Goal: Information Seeking & Learning: Learn about a topic

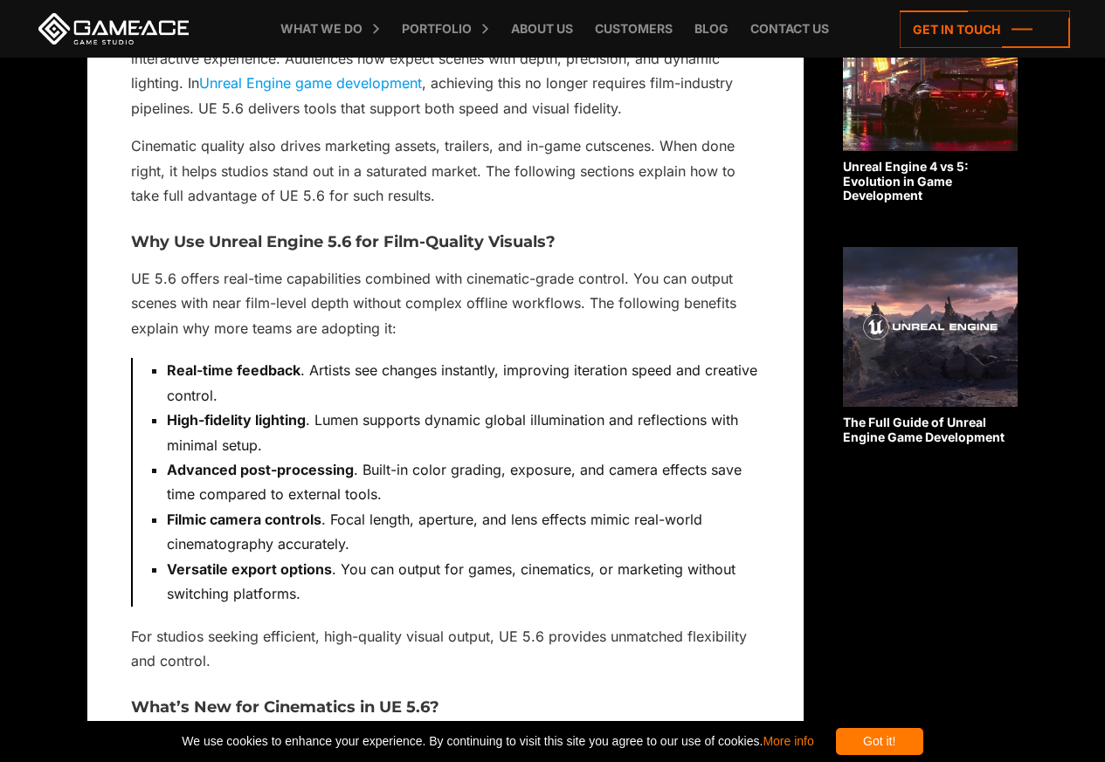
scroll to position [1258, 0]
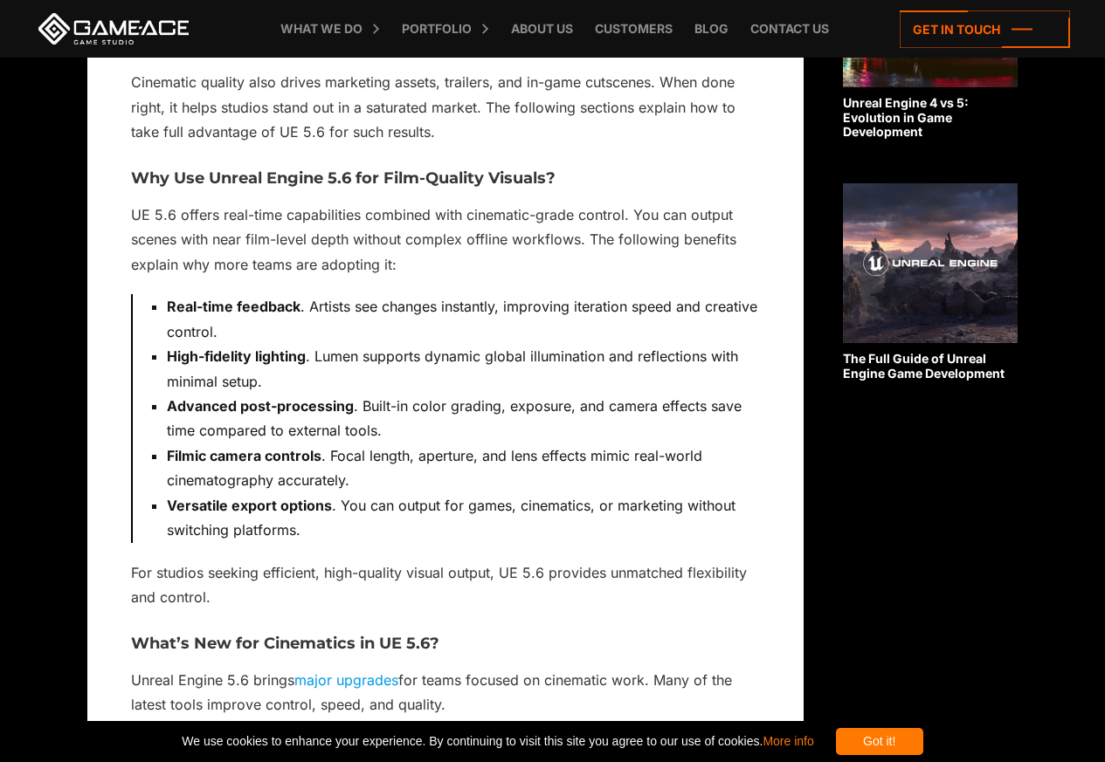
scroll to position [1572, 0]
